Goal: Complete application form

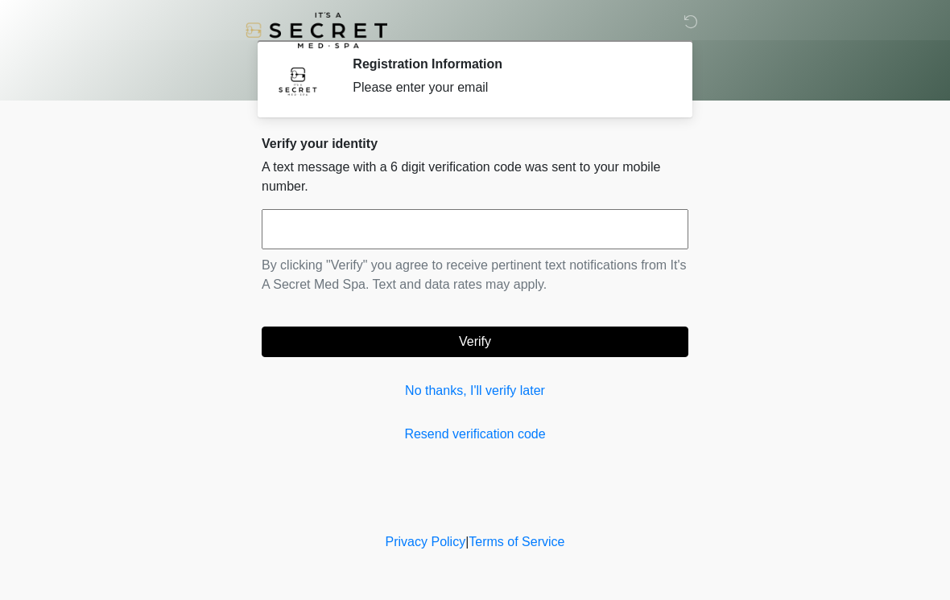
click at [412, 236] on input "text" at bounding box center [475, 229] width 427 height 40
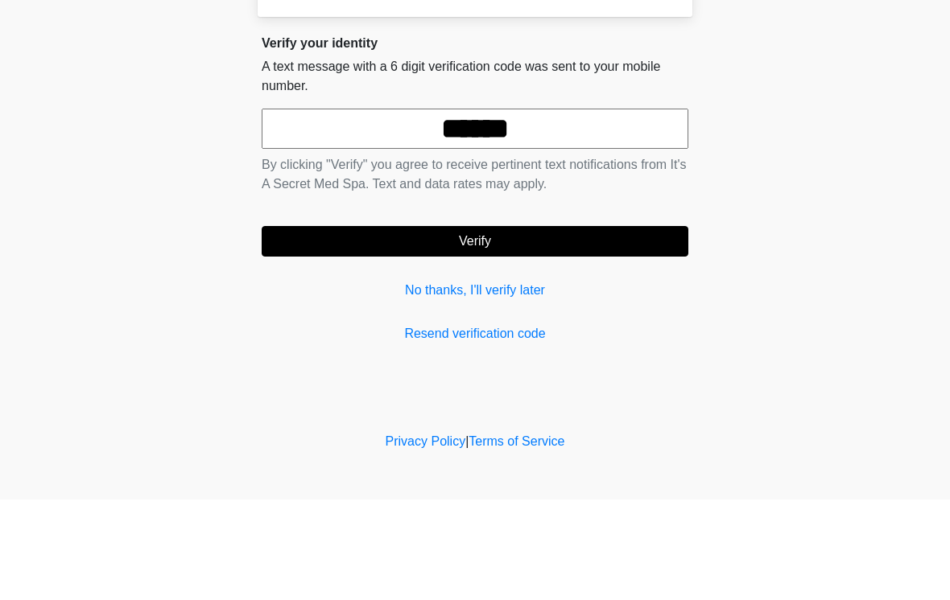
type input "******"
click at [515, 327] on button "Verify" at bounding box center [475, 342] width 427 height 31
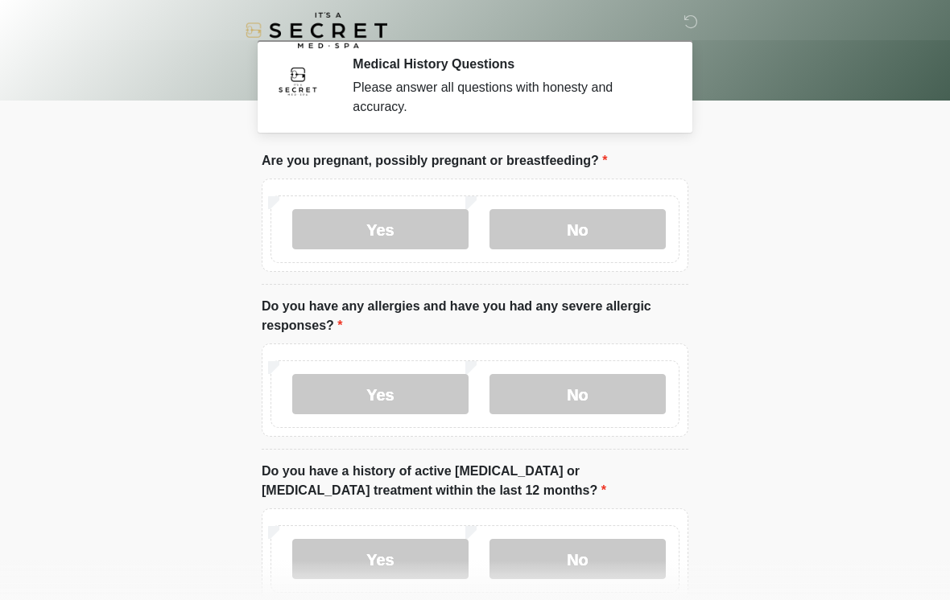
click at [641, 231] on label "No" at bounding box center [577, 229] width 176 height 40
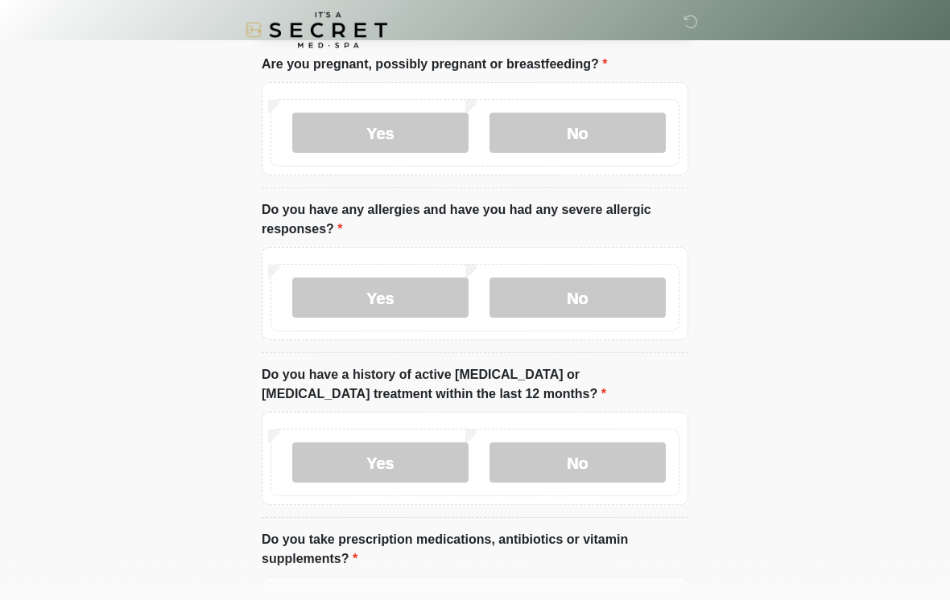
scroll to position [97, 0]
click at [621, 272] on div "Yes No" at bounding box center [474, 298] width 409 height 68
click at [628, 285] on label "No" at bounding box center [577, 298] width 176 height 40
click at [600, 464] on label "No" at bounding box center [577, 463] width 176 height 40
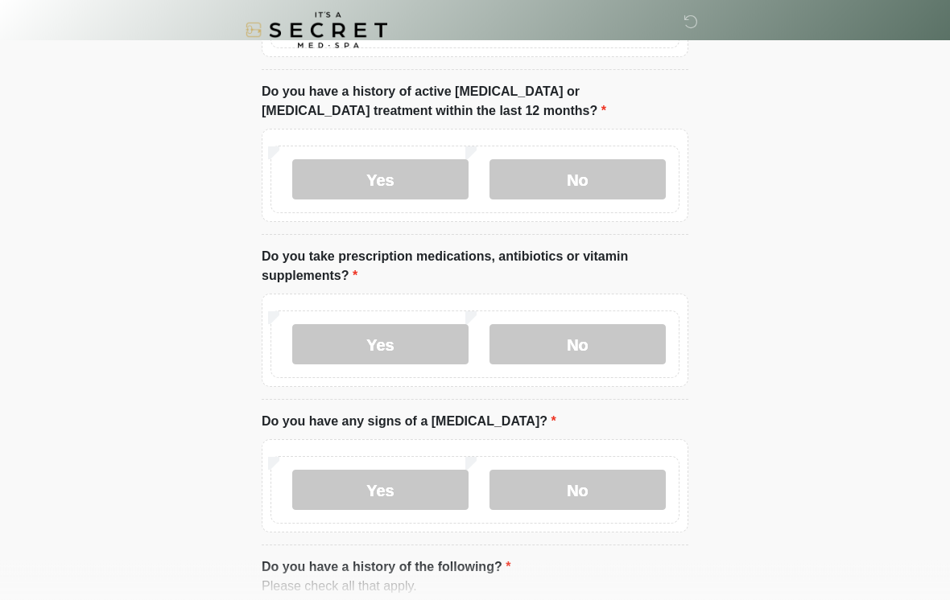
scroll to position [390, 0]
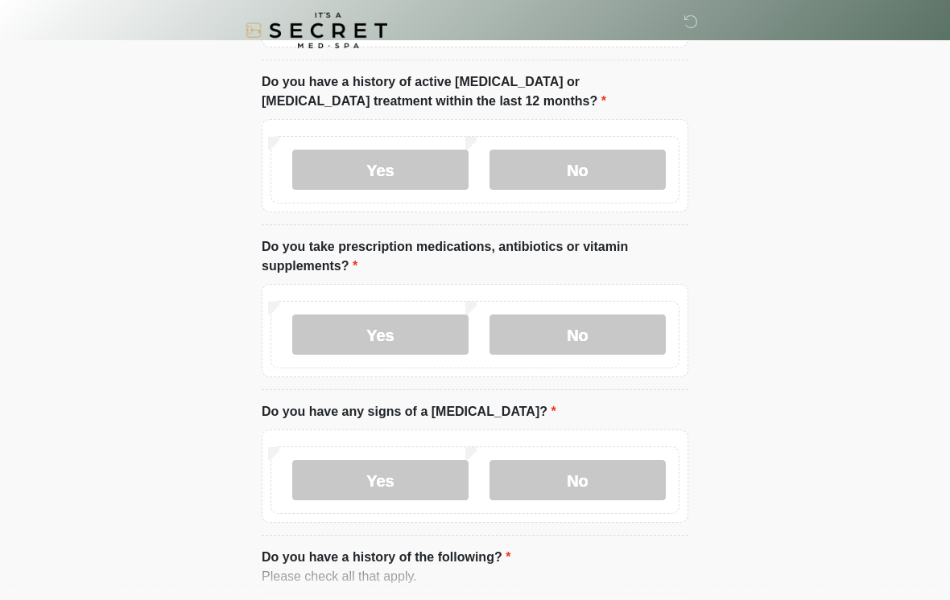
click at [618, 332] on label "No" at bounding box center [577, 335] width 176 height 40
click at [578, 477] on label "No" at bounding box center [577, 480] width 176 height 40
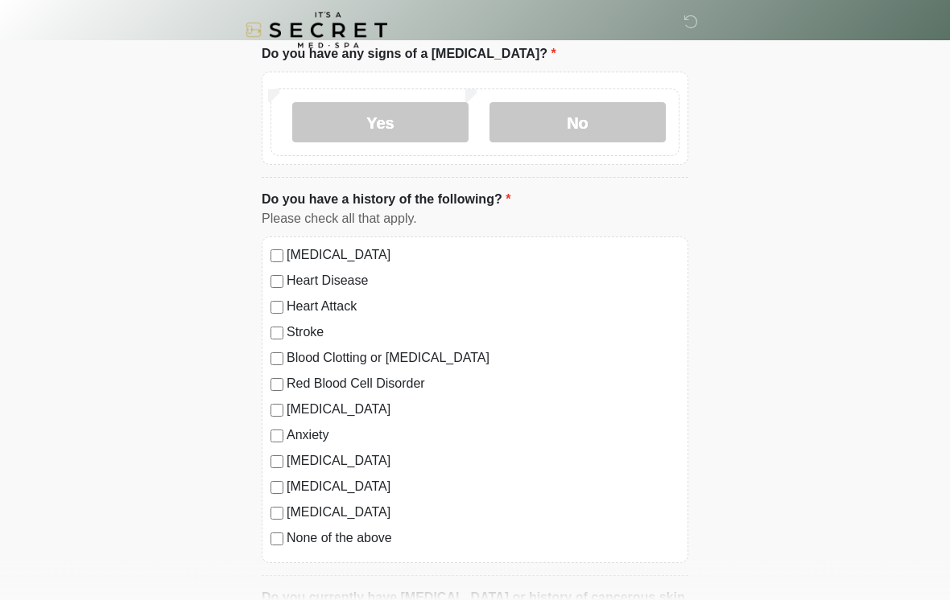
scroll to position [749, 0]
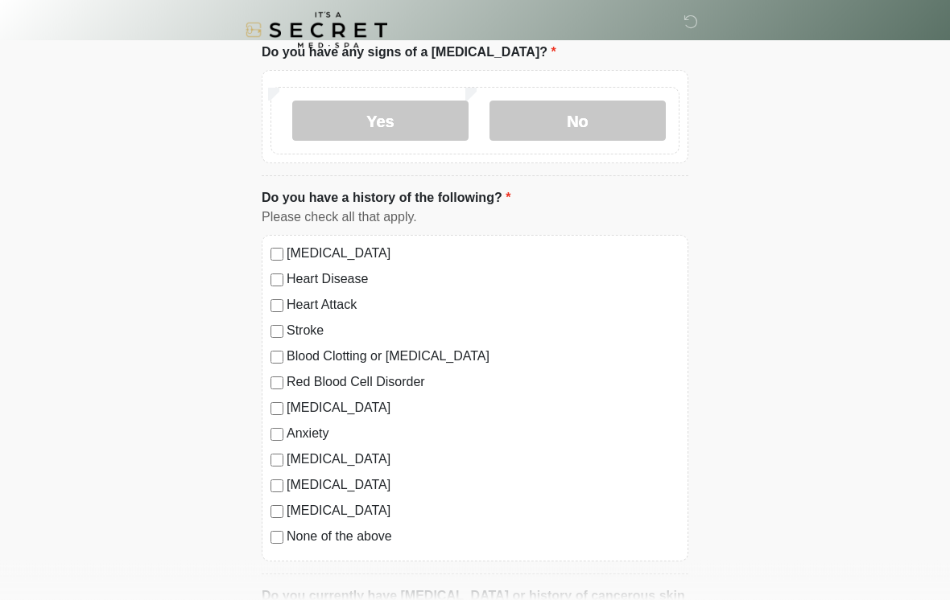
click at [361, 536] on label "None of the above" at bounding box center [483, 537] width 393 height 19
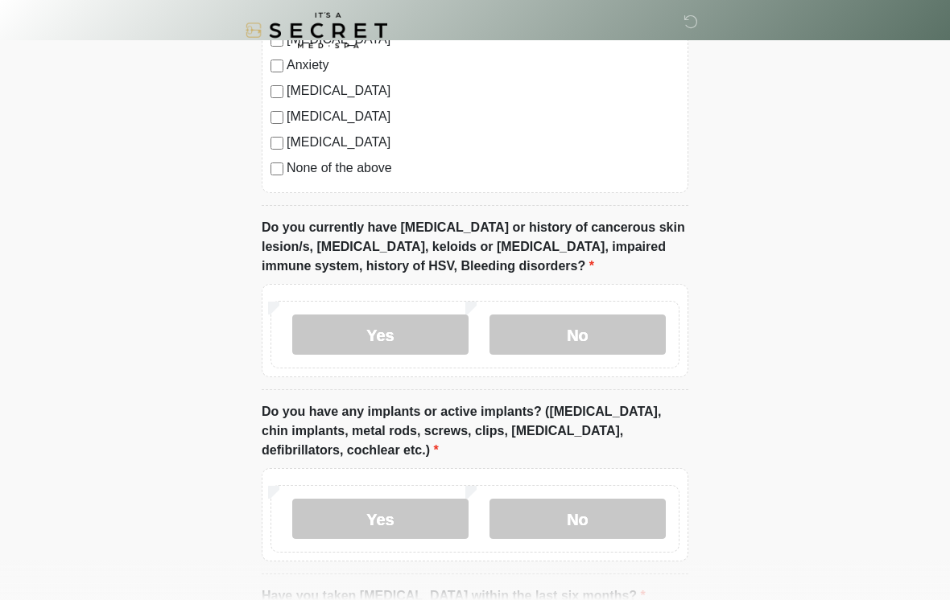
scroll to position [1137, 0]
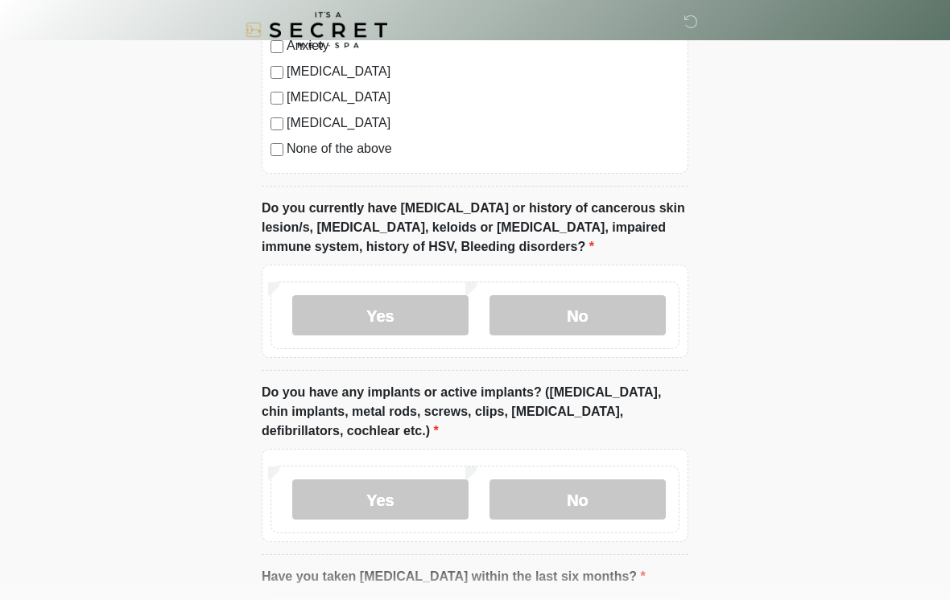
click at [615, 317] on label "No" at bounding box center [577, 316] width 176 height 40
click at [573, 494] on label "No" at bounding box center [577, 500] width 176 height 40
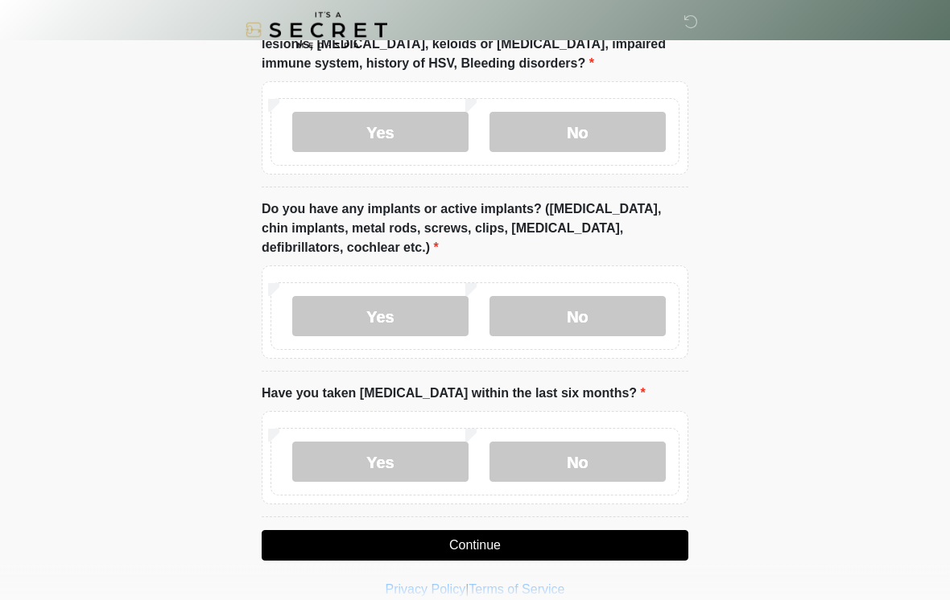
scroll to position [1340, 0]
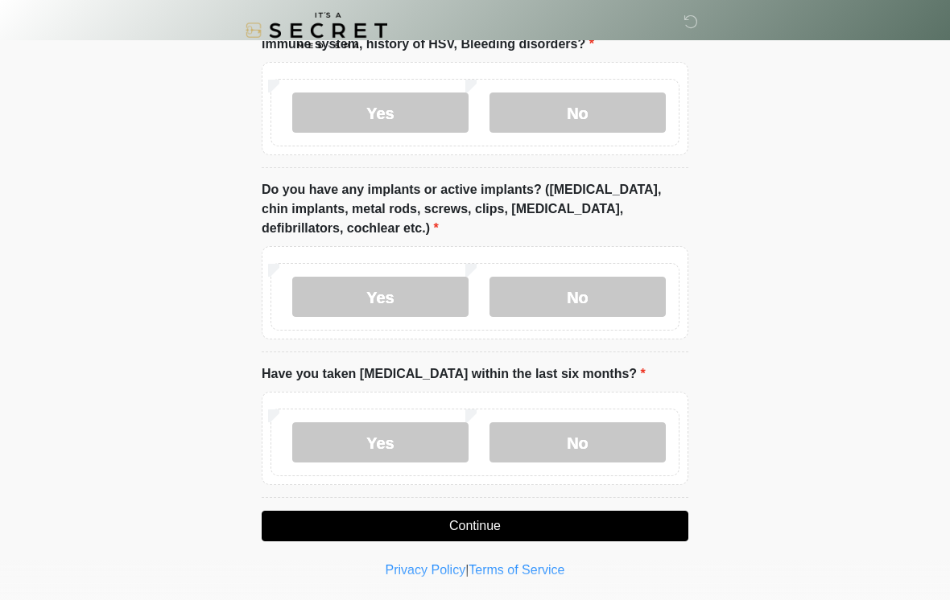
click at [608, 435] on label "No" at bounding box center [577, 443] width 176 height 40
click at [530, 527] on button "Continue" at bounding box center [475, 526] width 427 height 31
click at [481, 526] on button "Continue" at bounding box center [475, 526] width 427 height 31
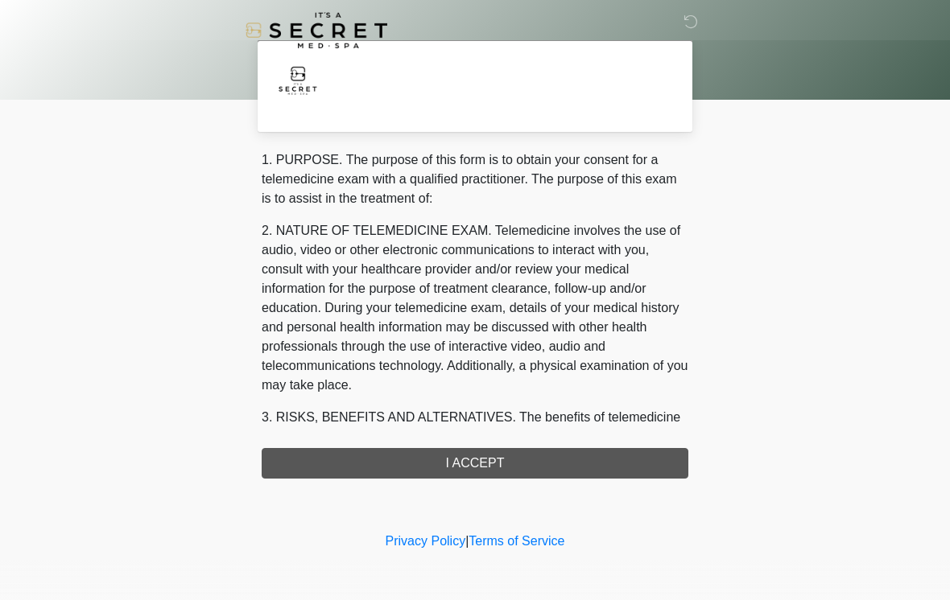
scroll to position [0, 0]
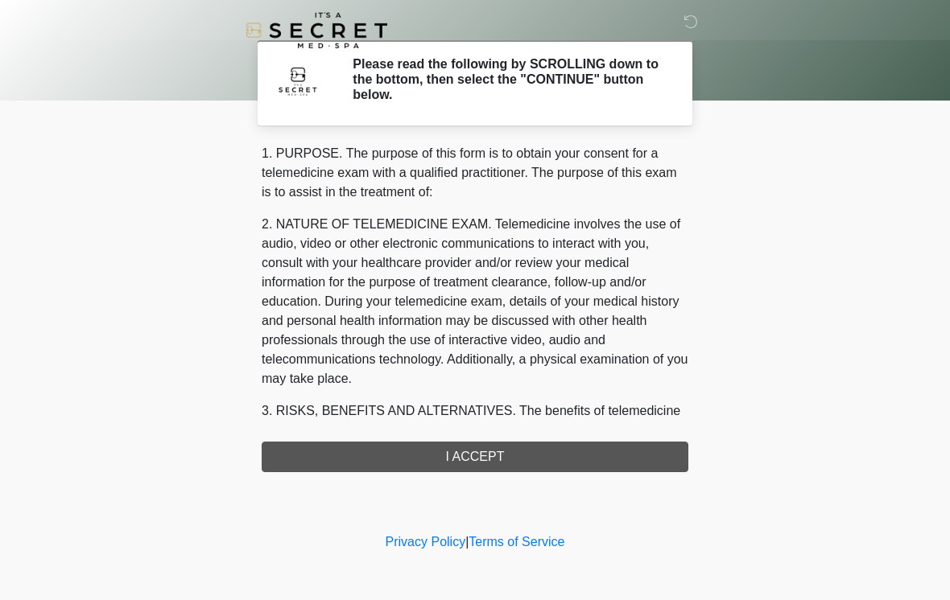
click at [532, 466] on div "1. PURPOSE. The purpose of this form is to obtain your consent for a telemedici…" at bounding box center [475, 308] width 427 height 328
click at [489, 456] on div "1. PURPOSE. The purpose of this form is to obtain your consent for a telemedici…" at bounding box center [475, 308] width 427 height 328
click at [507, 457] on div "1. PURPOSE. The purpose of this form is to obtain your consent for a telemedici…" at bounding box center [475, 308] width 427 height 328
click at [467, 460] on div "1. PURPOSE. The purpose of this form is to obtain your consent for a telemedici…" at bounding box center [475, 308] width 427 height 328
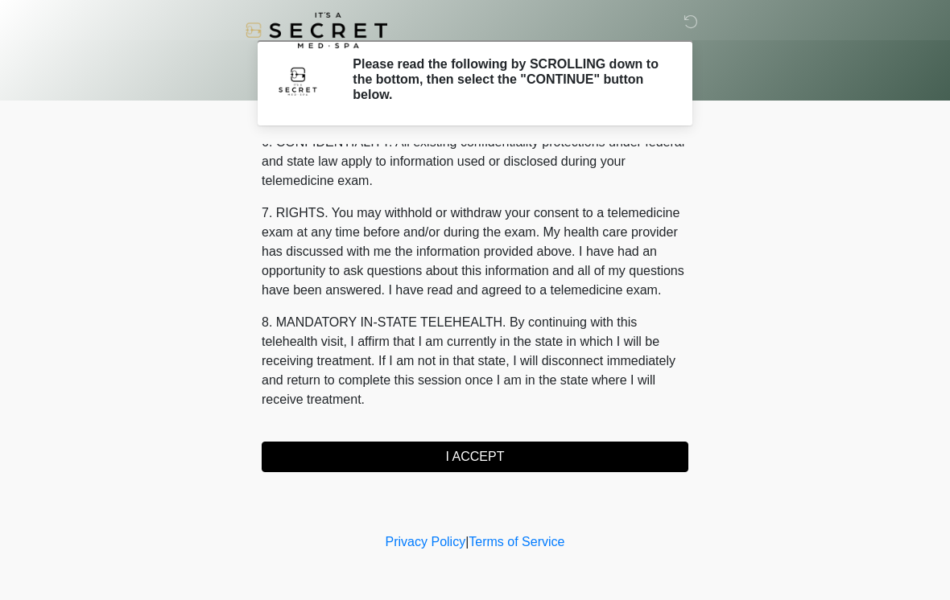
scroll to position [655, 0]
click at [477, 458] on button "I ACCEPT" at bounding box center [475, 457] width 427 height 31
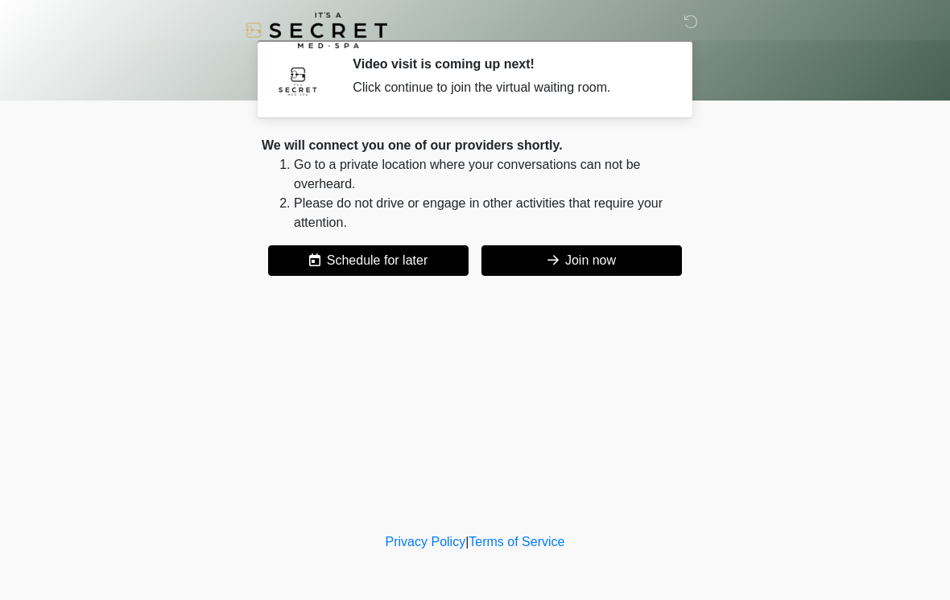
click at [590, 267] on button "Join now" at bounding box center [581, 260] width 200 height 31
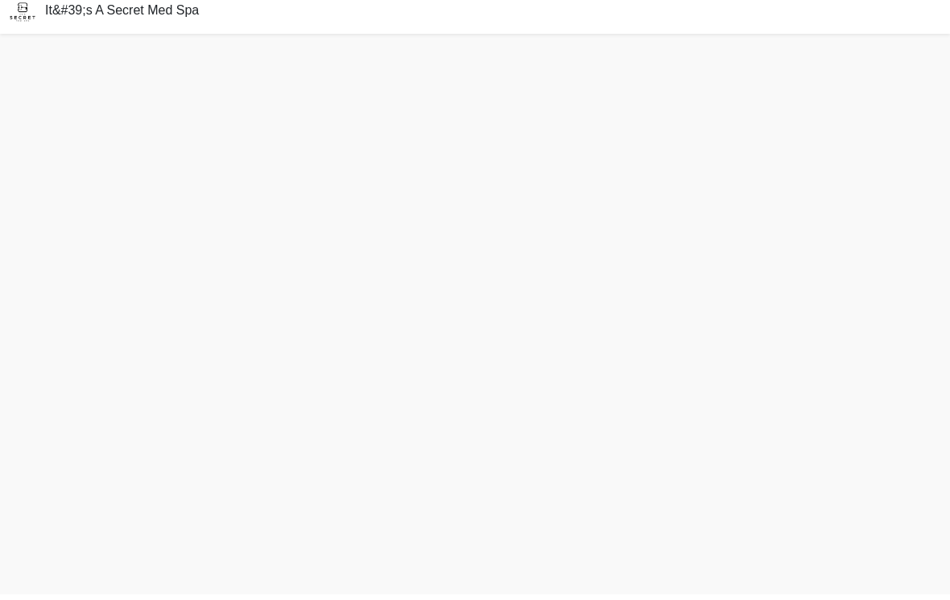
scroll to position [5, 0]
